Goal: Information Seeking & Learning: Understand process/instructions

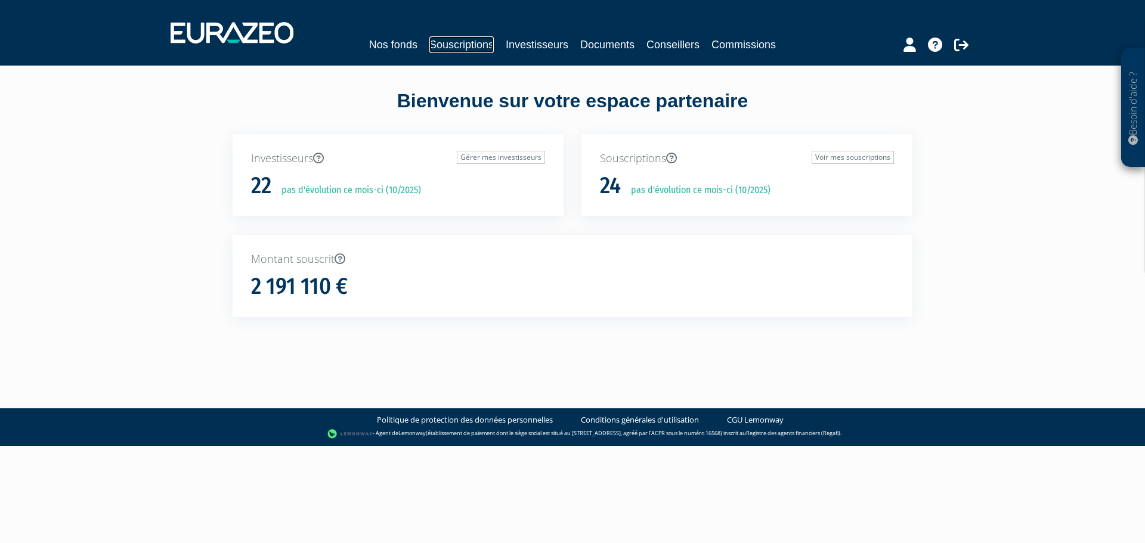
click at [486, 45] on link "Souscriptions" at bounding box center [461, 44] width 64 height 17
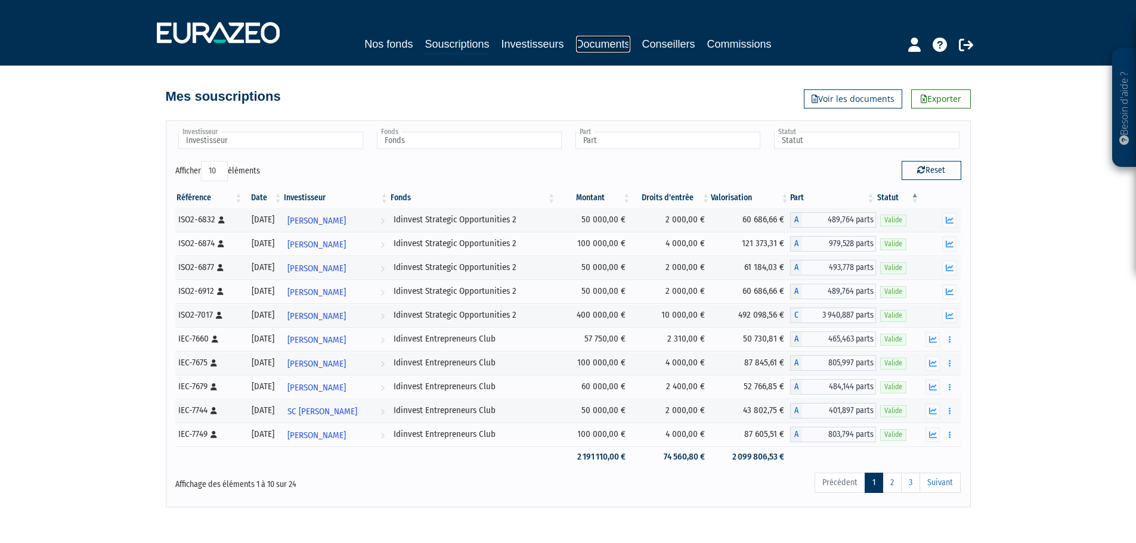
click at [587, 43] on link "Documents" at bounding box center [603, 44] width 54 height 17
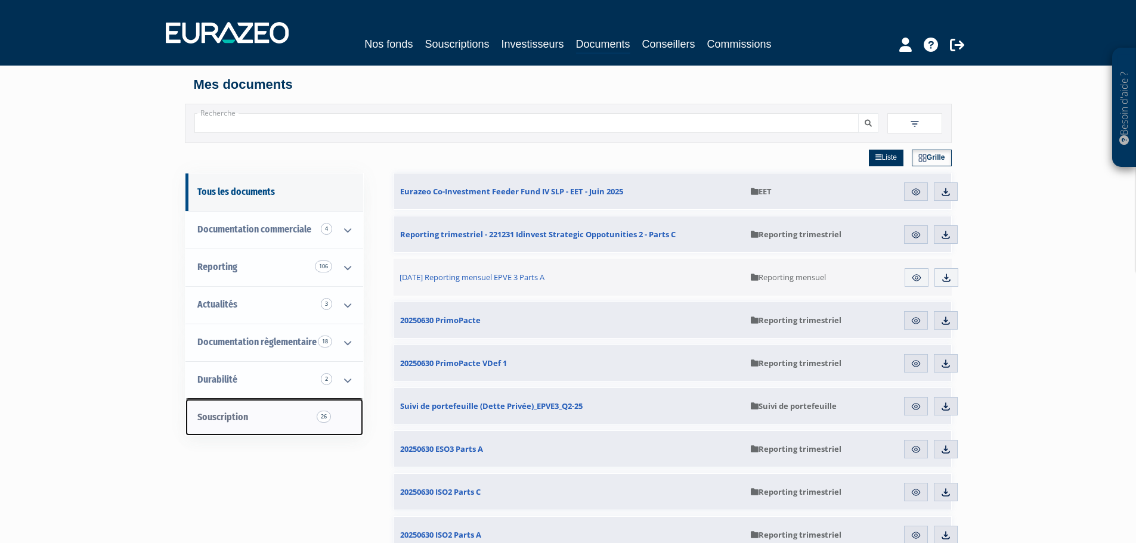
click at [248, 422] on link "Souscription 26" at bounding box center [275, 418] width 178 height 38
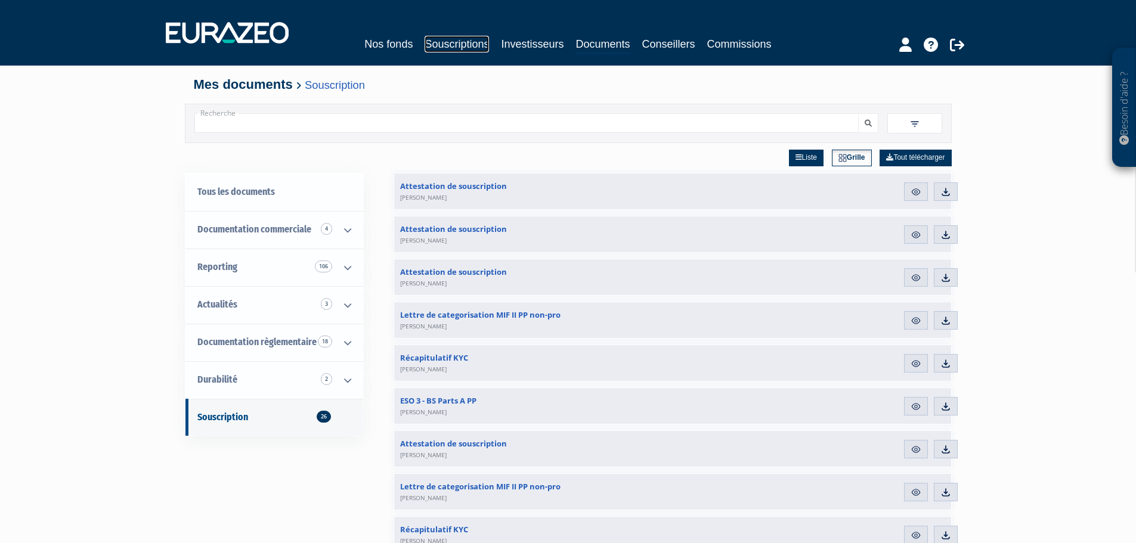
click at [474, 45] on link "Souscriptions" at bounding box center [457, 44] width 64 height 17
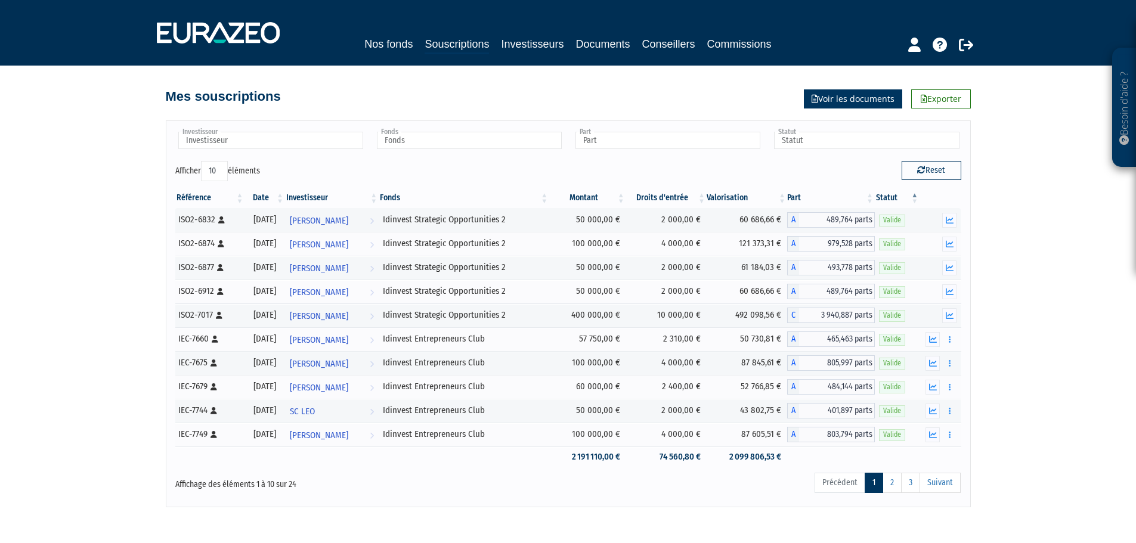
click at [855, 97] on link "Voir les documents" at bounding box center [853, 98] width 98 height 19
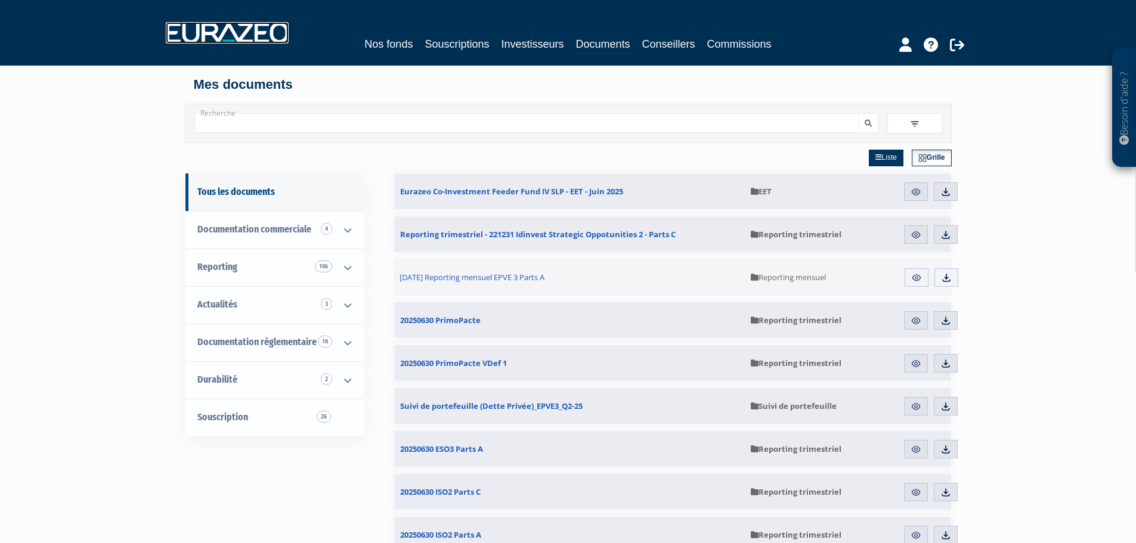
click at [267, 36] on img at bounding box center [227, 32] width 123 height 21
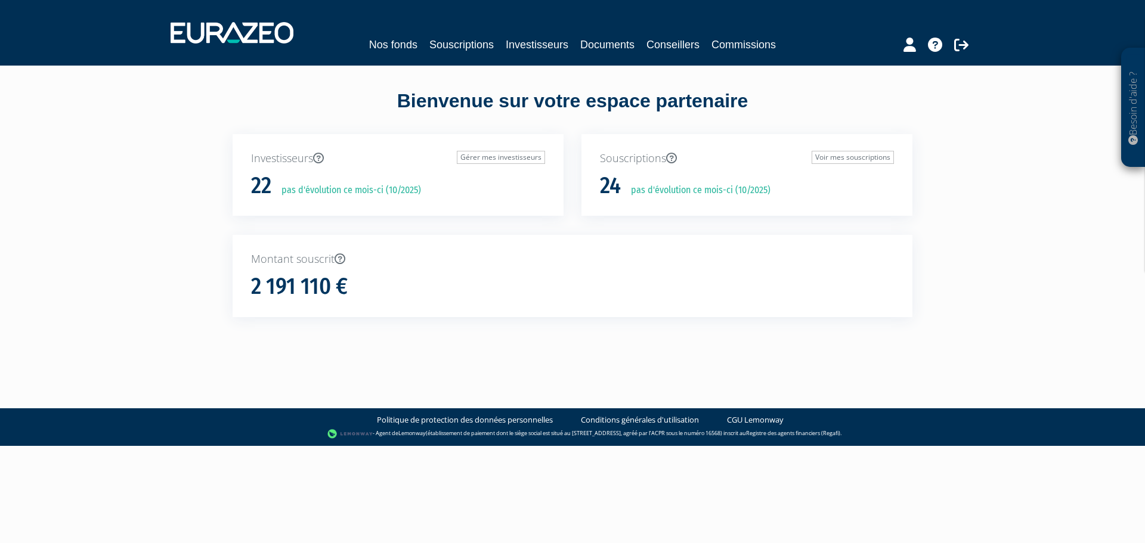
click at [453, 36] on div "Nos fonds Souscriptions Investisseurs Documents Conseillers Commissions" at bounding box center [573, 33] width 823 height 44
click at [450, 44] on link "Souscriptions" at bounding box center [461, 44] width 64 height 17
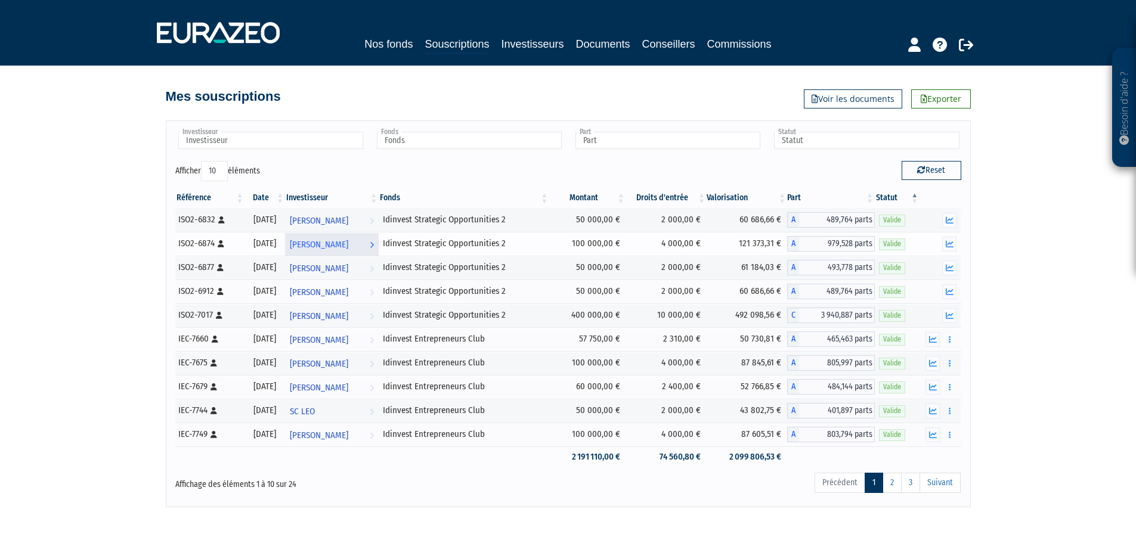
click at [348, 243] on span "[PERSON_NAME]" at bounding box center [319, 245] width 58 height 22
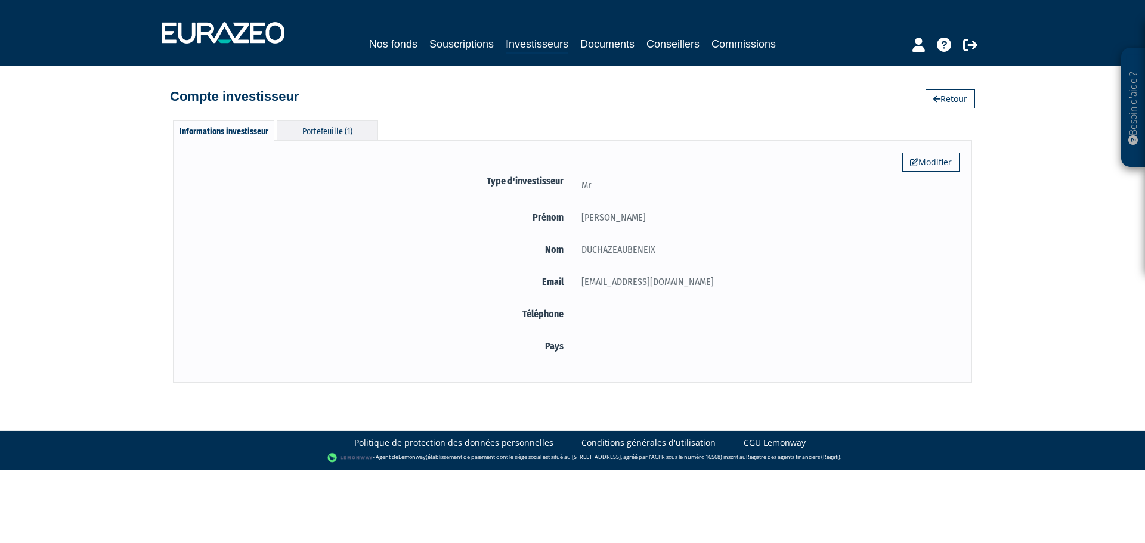
click at [338, 134] on div "Portefeuille (1)" at bounding box center [327, 130] width 101 height 20
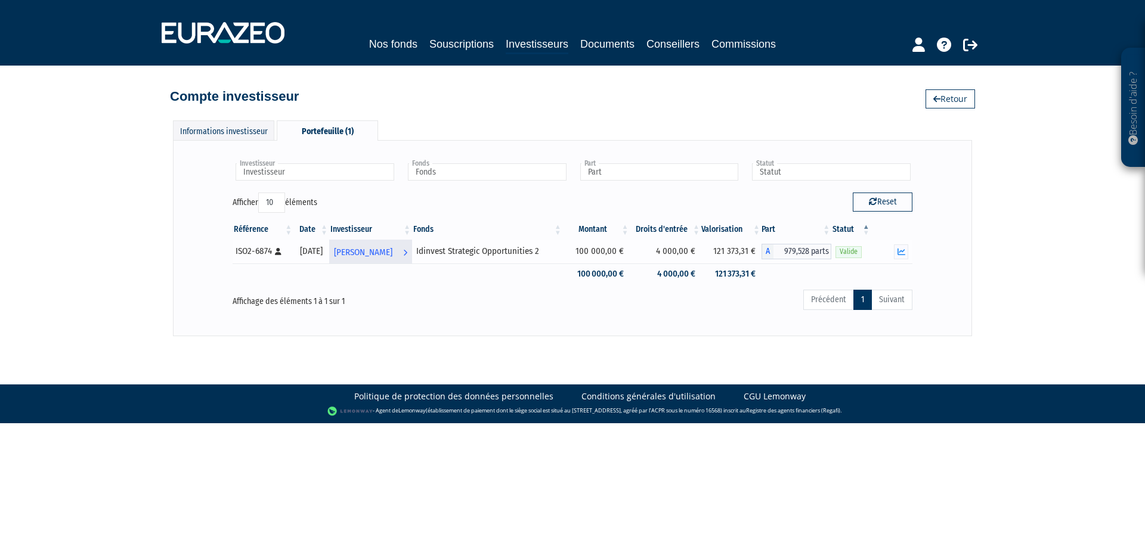
click at [392, 254] on span "[PERSON_NAME]" at bounding box center [363, 253] width 58 height 22
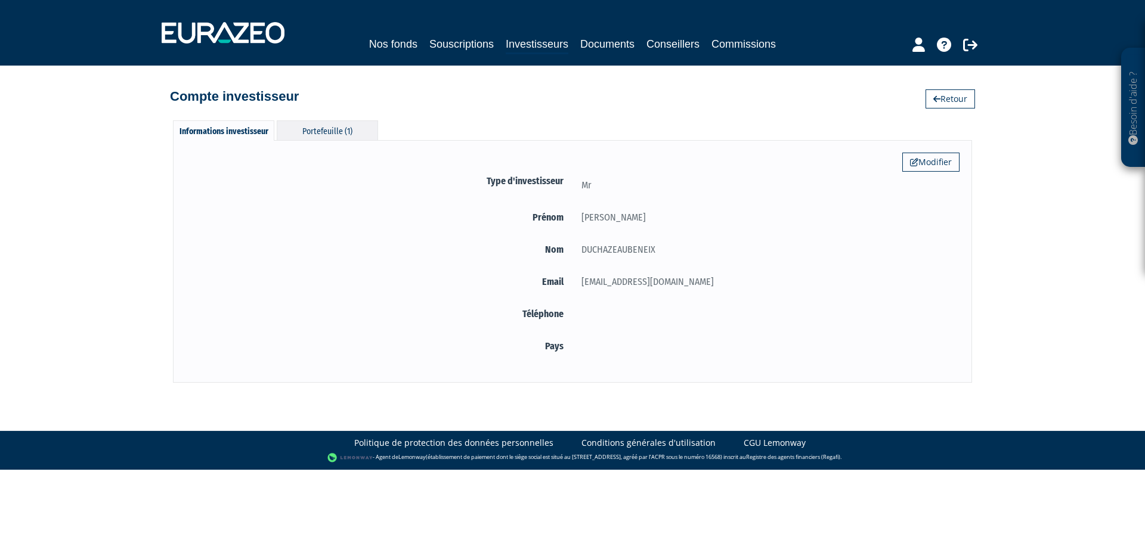
click at [308, 134] on div "Portefeuille (1)" at bounding box center [327, 130] width 101 height 20
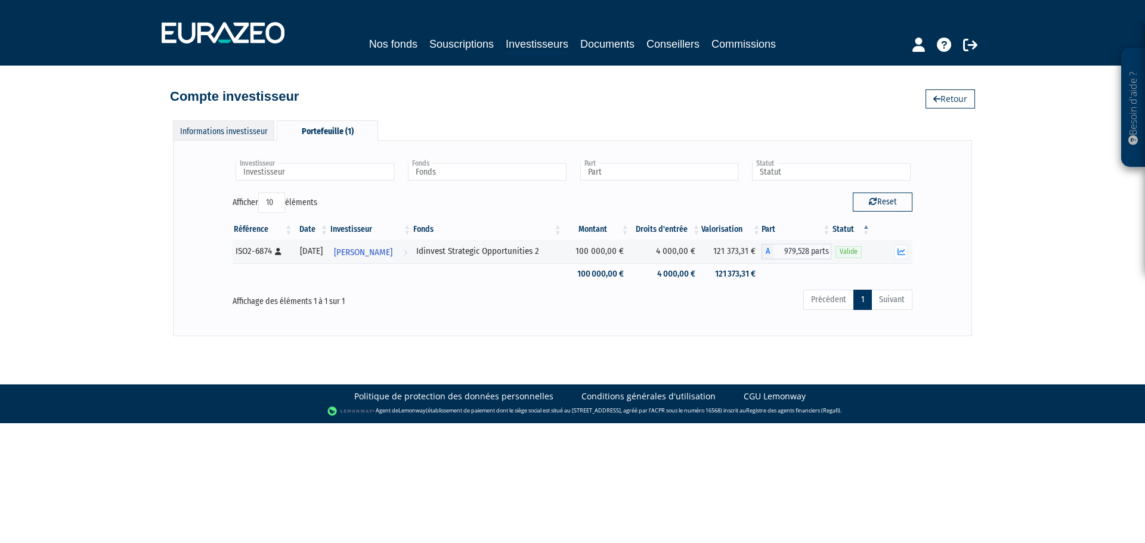
click at [224, 131] on div "Informations investisseur" at bounding box center [223, 130] width 101 height 20
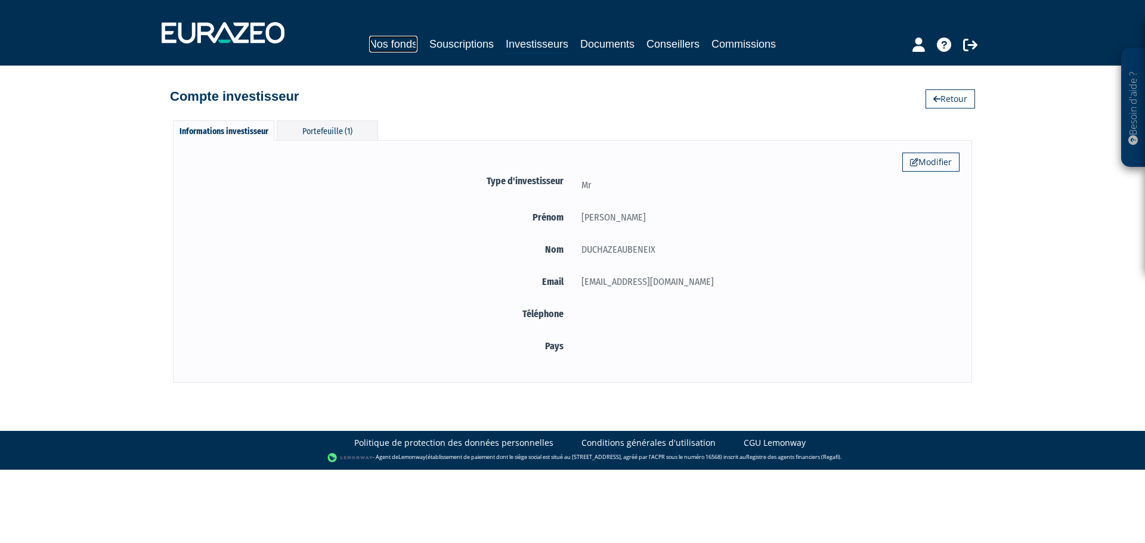
click at [392, 47] on link "Nos fonds" at bounding box center [393, 44] width 48 height 17
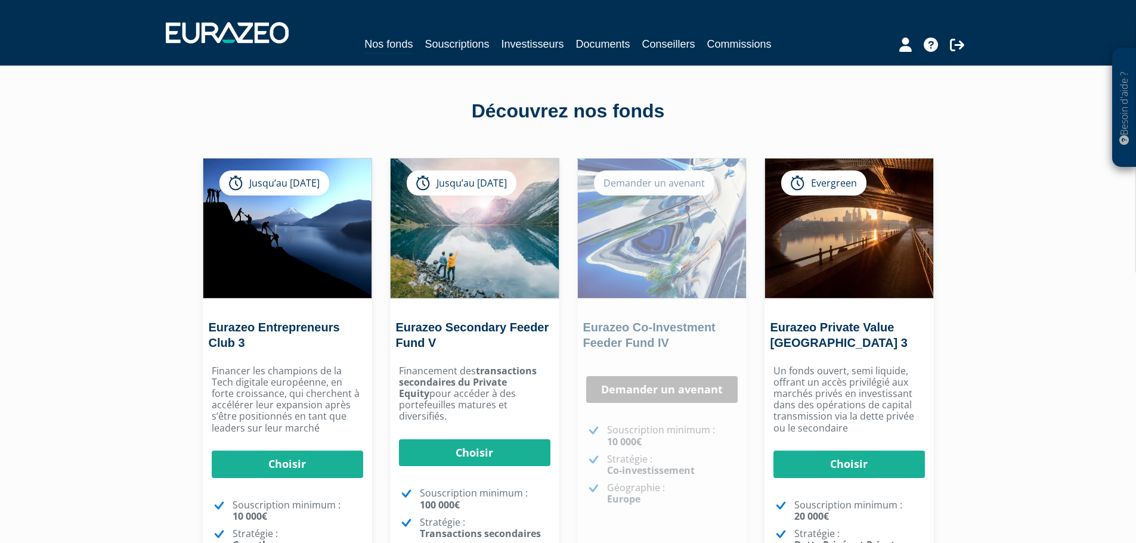
click at [455, 58] on nav "Nos fonds Souscriptions Investisseurs Documents Conseillers Commissions" at bounding box center [568, 33] width 1136 height 66
click at [460, 47] on link "Souscriptions" at bounding box center [457, 44] width 64 height 17
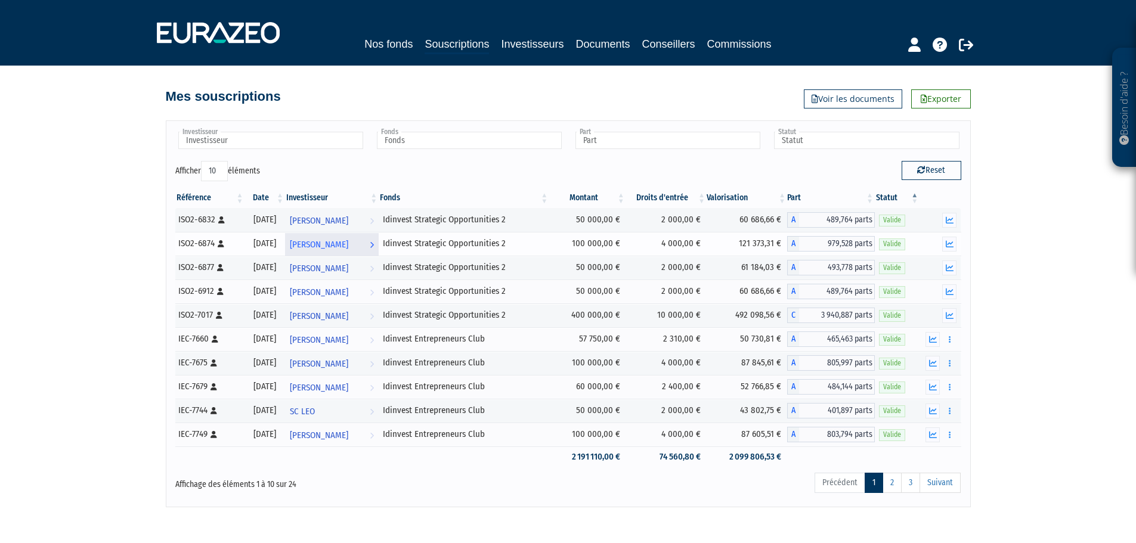
click at [348, 245] on span "[PERSON_NAME]" at bounding box center [319, 245] width 58 height 22
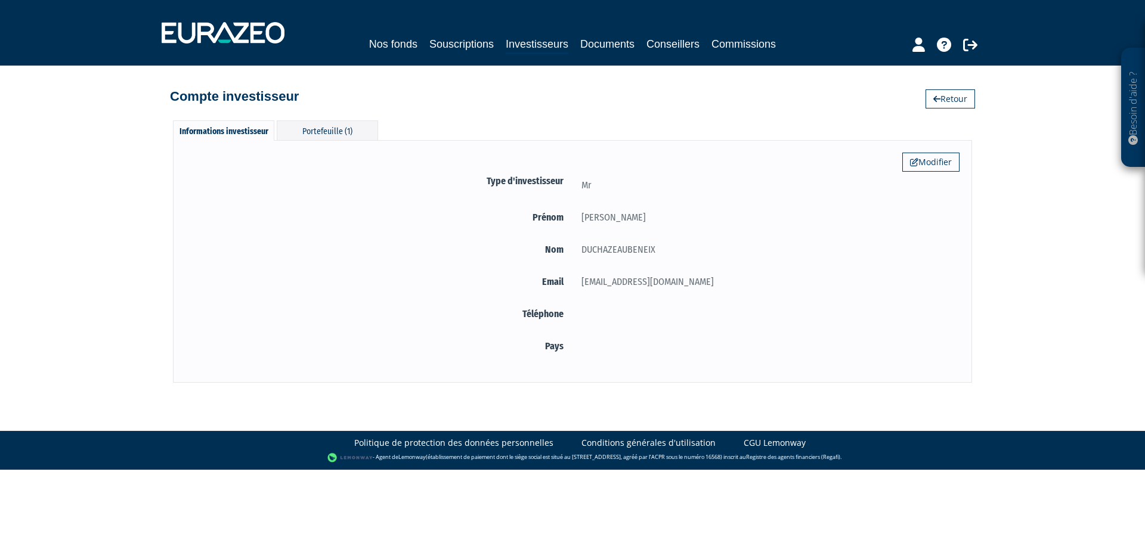
click at [350, 112] on div "Informations investisseur Portefeuille (1) Modifier Type d'investisseur Mr [GEO…" at bounding box center [573, 246] width 680 height 274
click at [659, 43] on link "Conseillers" at bounding box center [673, 44] width 53 height 17
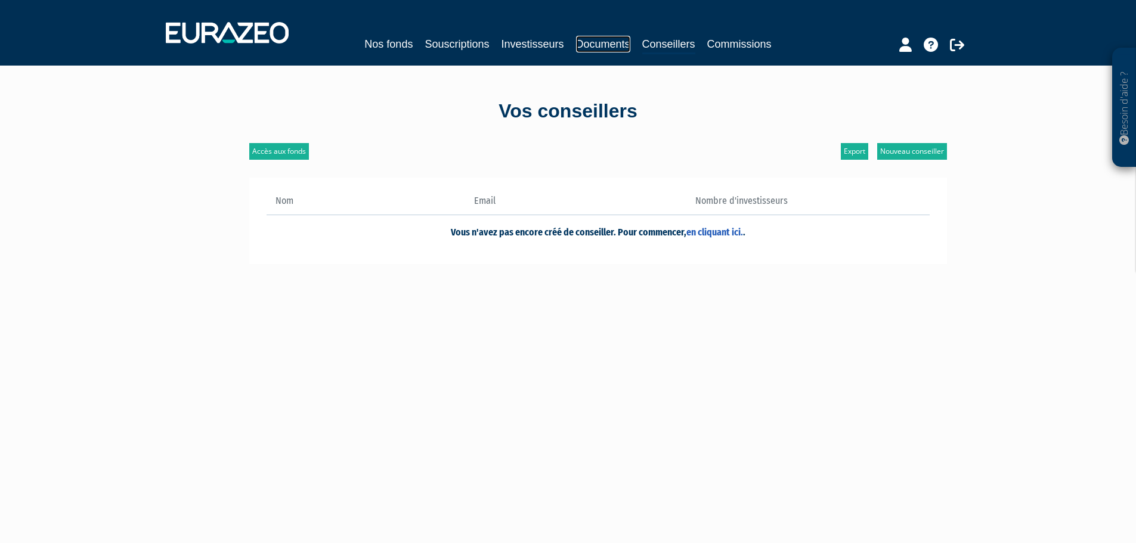
click at [623, 45] on link "Documents" at bounding box center [603, 44] width 54 height 17
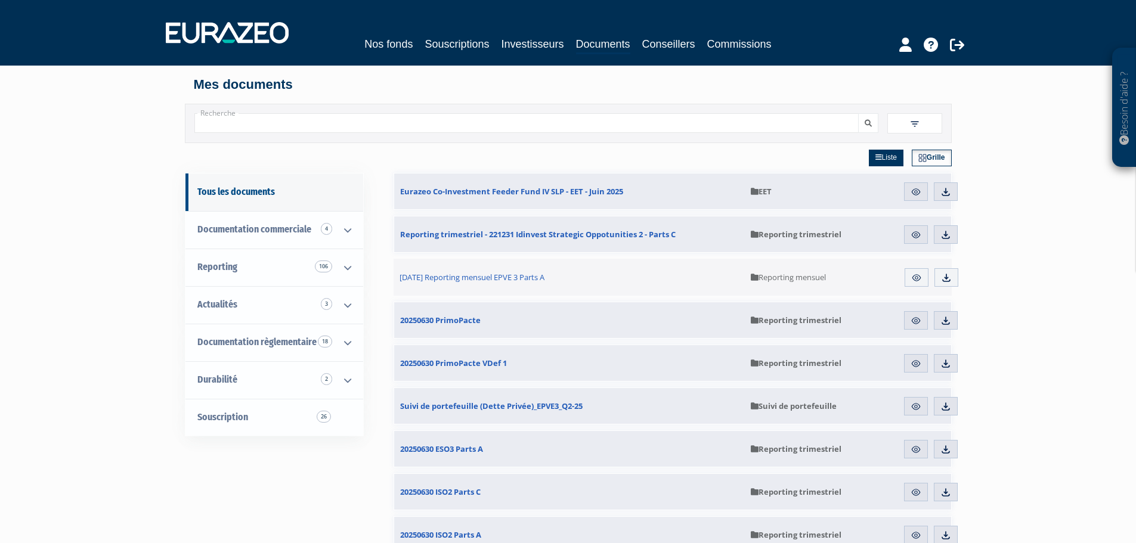
click at [903, 55] on nav "Nos fonds Souscriptions Investisseurs Documents Conseillers Commissions" at bounding box center [568, 33] width 1136 height 66
click at [902, 51] on icon at bounding box center [906, 45] width 13 height 14
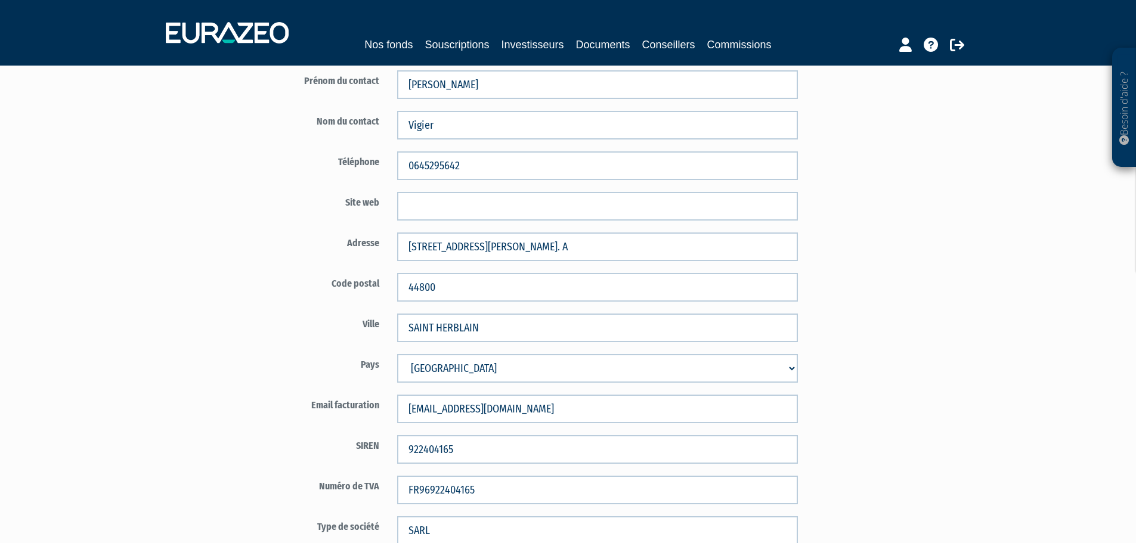
scroll to position [146, 0]
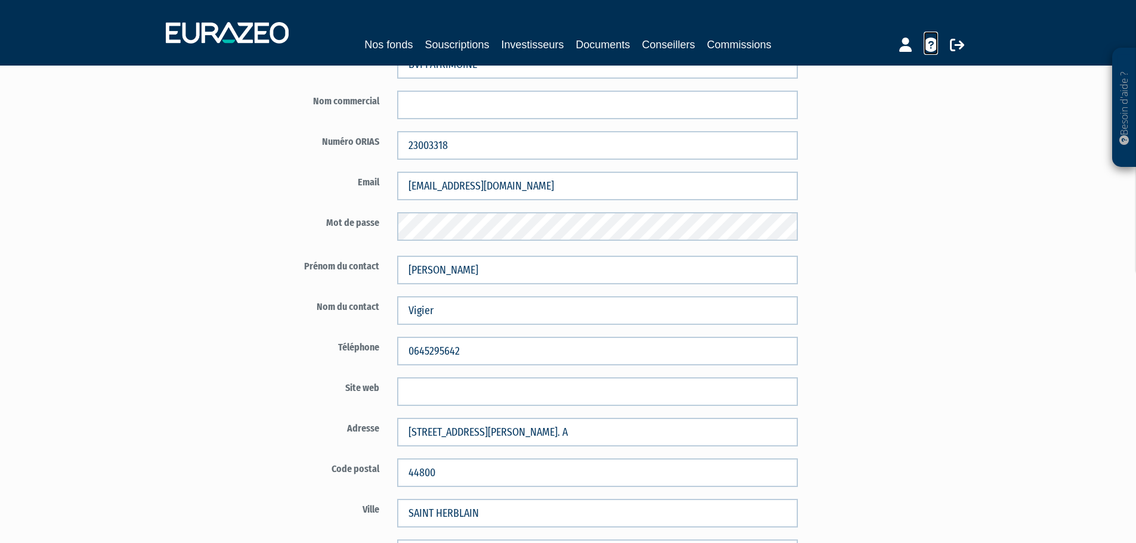
click at [929, 52] on link at bounding box center [931, 43] width 14 height 23
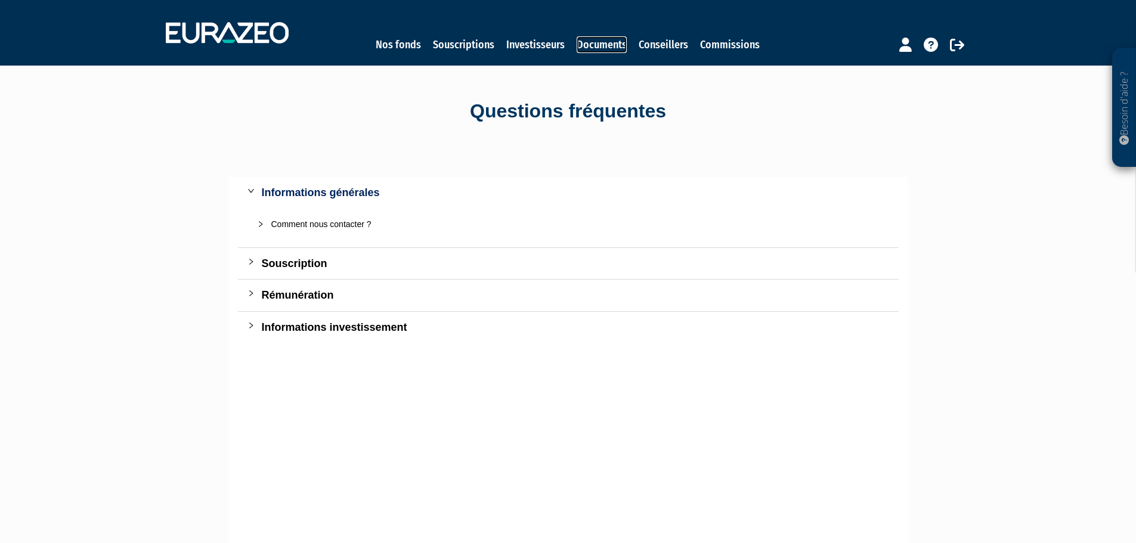
click at [602, 39] on link "Documents" at bounding box center [602, 44] width 50 height 17
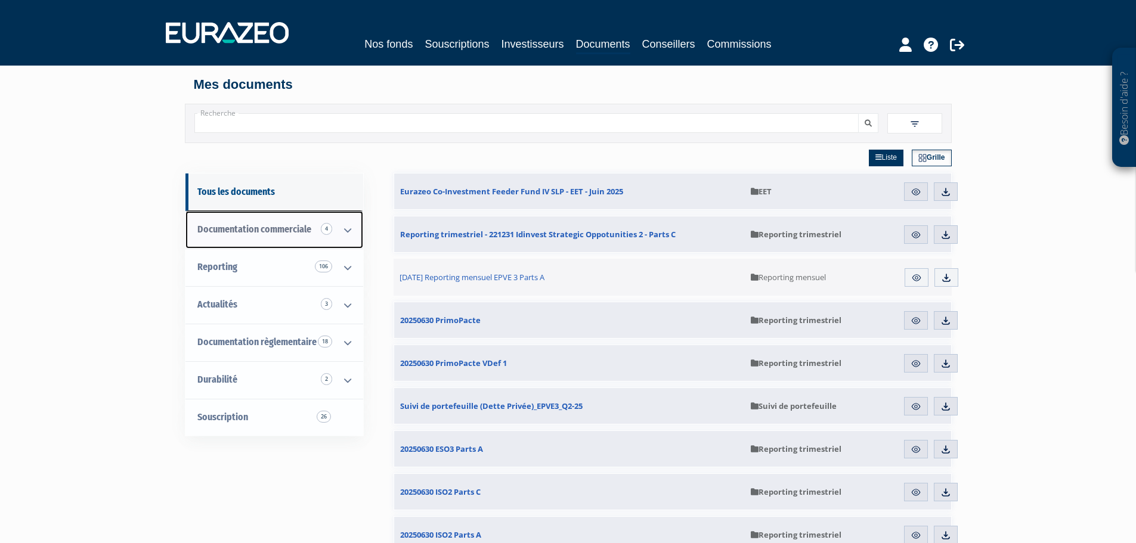
click at [270, 231] on span "Documentation commerciale 4" at bounding box center [254, 229] width 114 height 11
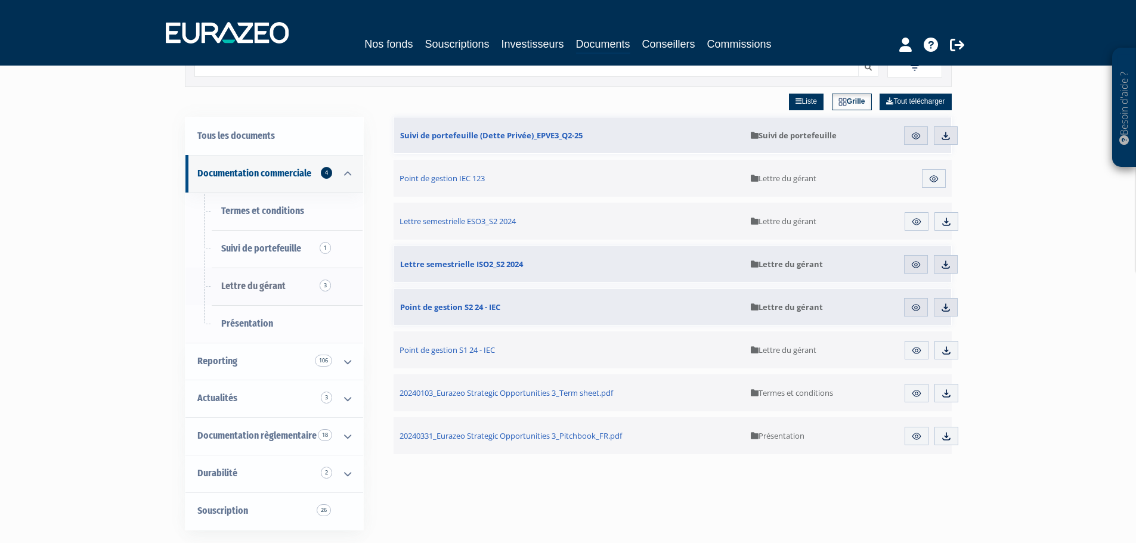
scroll to position [119, 0]
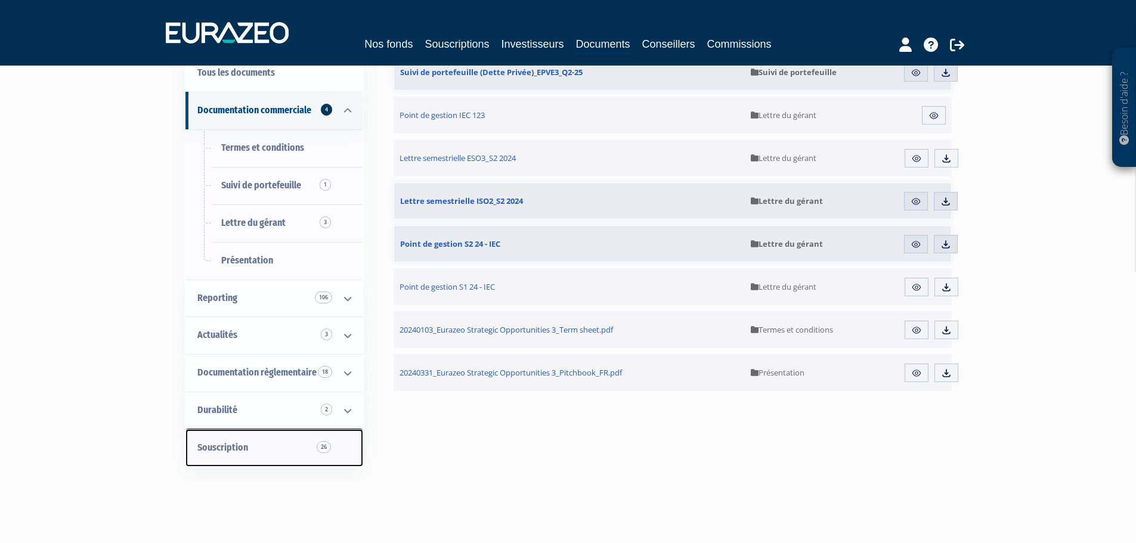
click at [263, 437] on link "Souscription 26" at bounding box center [275, 448] width 178 height 38
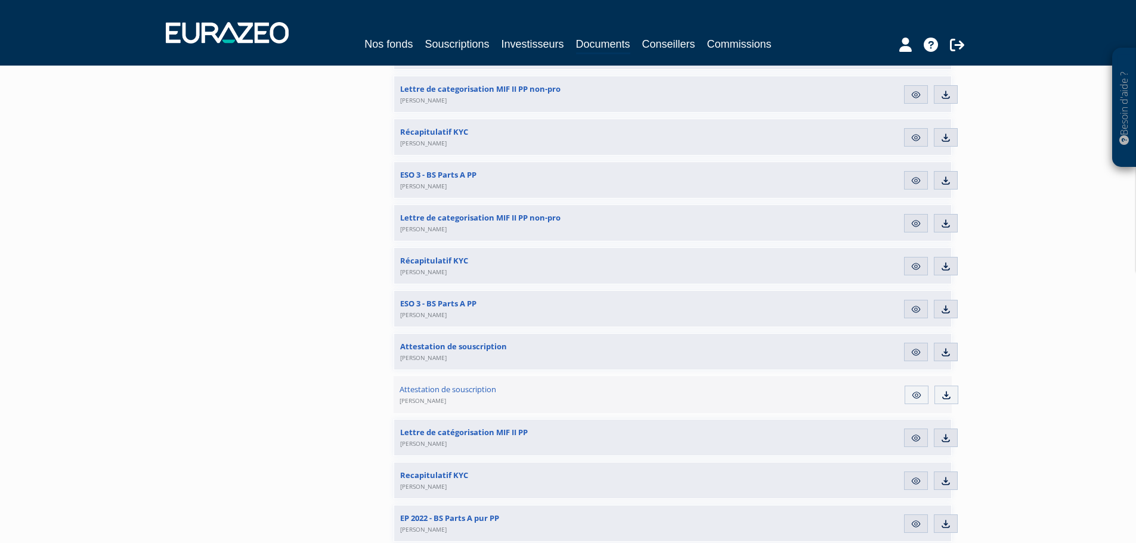
scroll to position [418, 0]
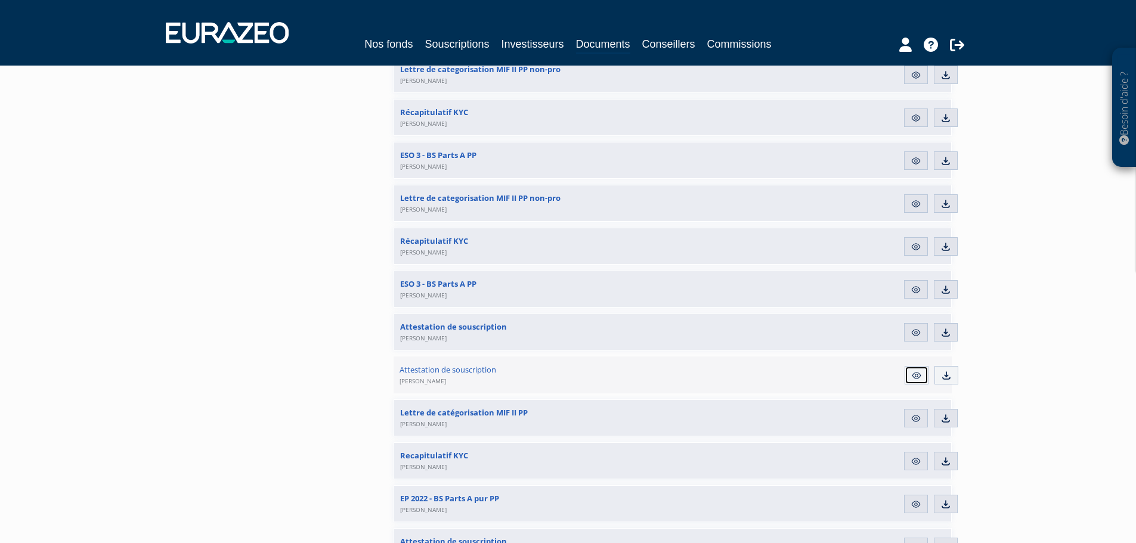
click at [914, 374] on img at bounding box center [916, 375] width 11 height 11
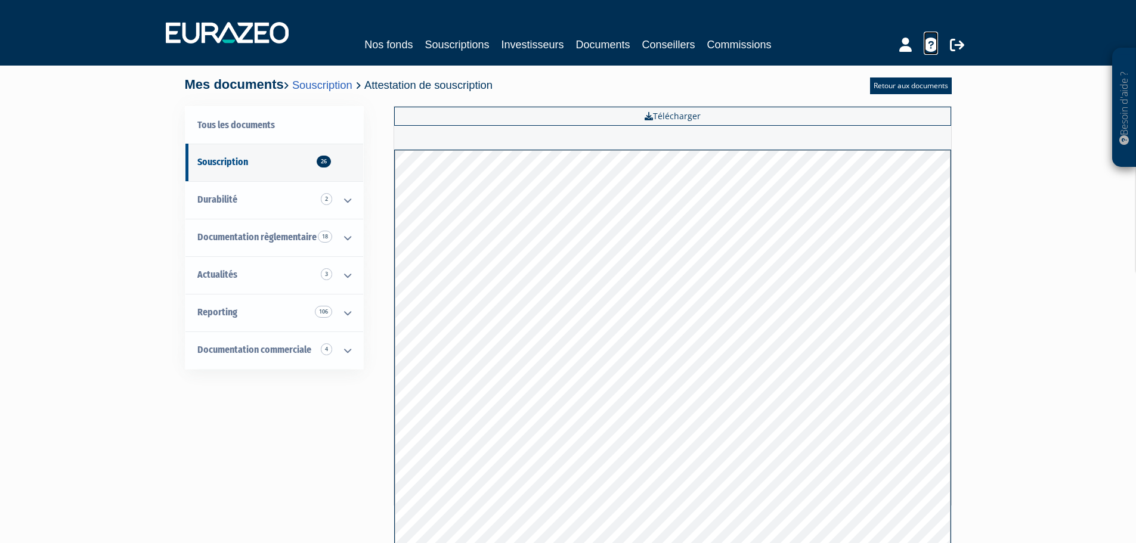
click at [931, 43] on icon at bounding box center [931, 45] width 14 height 14
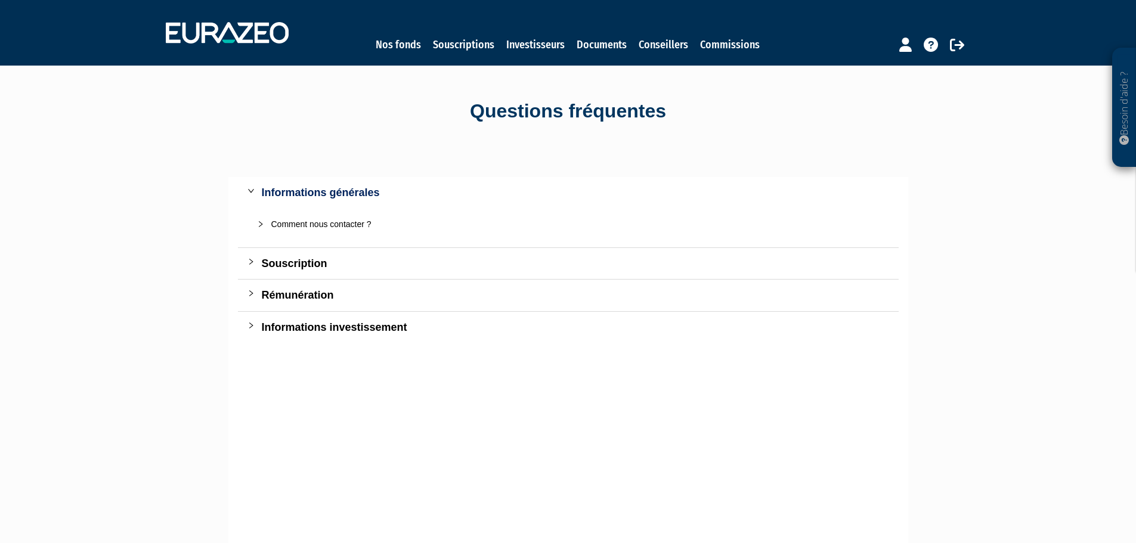
click at [330, 262] on div "Souscription" at bounding box center [576, 263] width 628 height 17
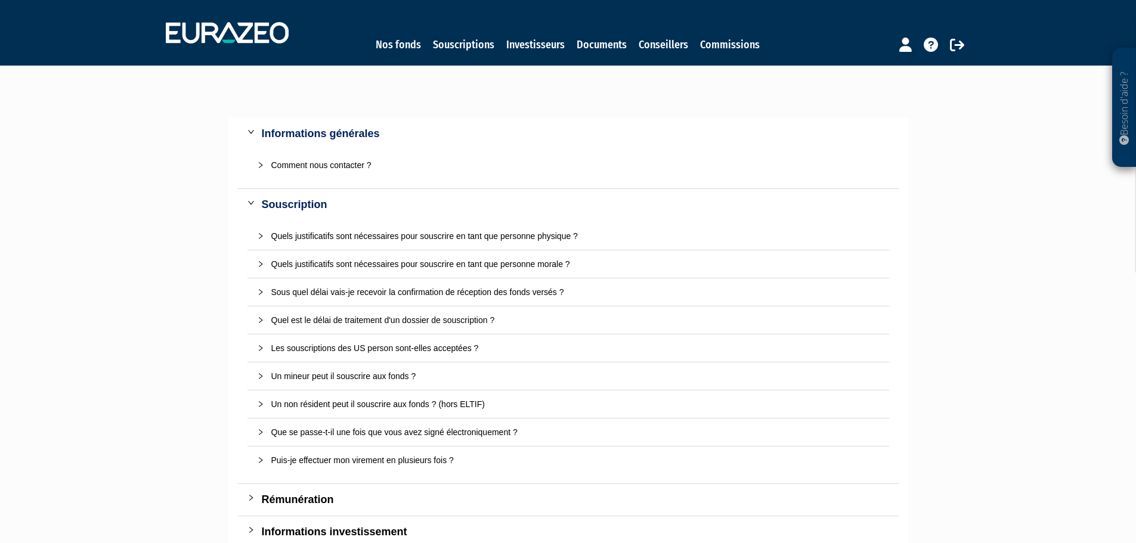
scroll to position [60, 0]
click at [297, 262] on div "Quels justificatifs sont nécessaires pour souscrire en tant que personne morale…" at bounding box center [575, 263] width 608 height 13
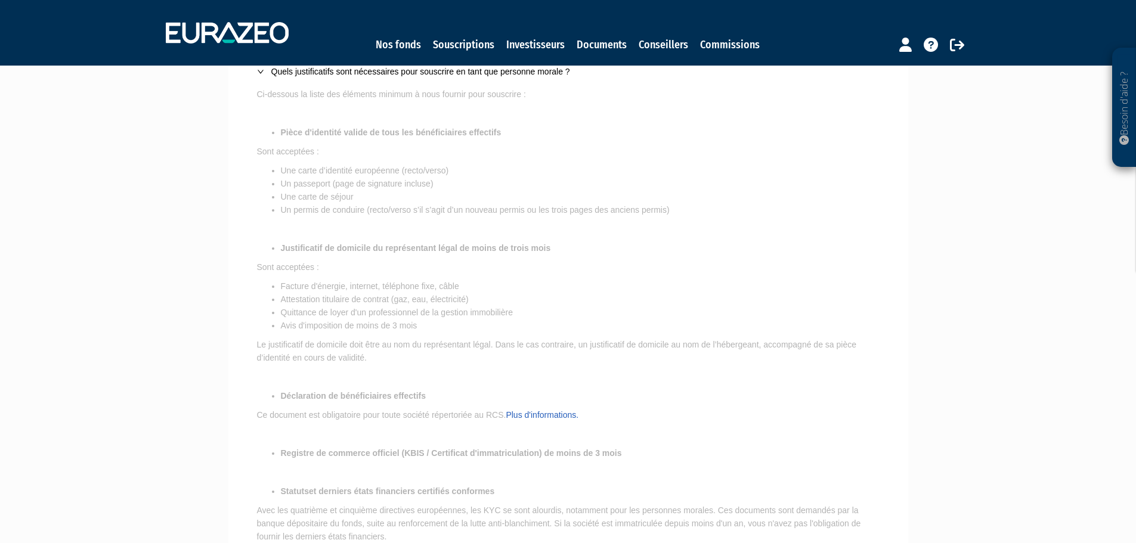
scroll to position [0, 0]
